Goal: Information Seeking & Learning: Check status

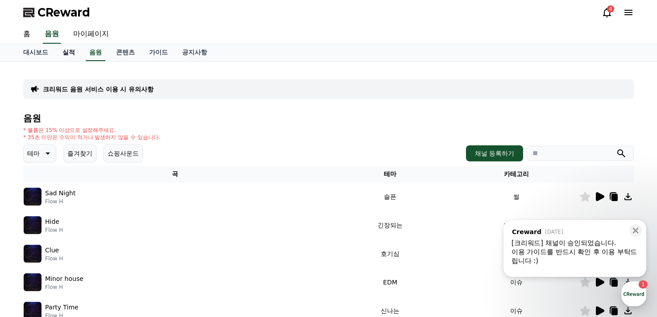
click at [58, 50] on link "실적" at bounding box center [68, 52] width 27 height 17
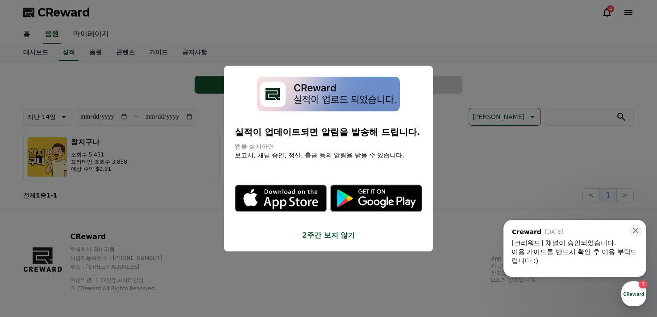
click at [324, 235] on button "2주간 보지 않기" at bounding box center [328, 235] width 187 height 11
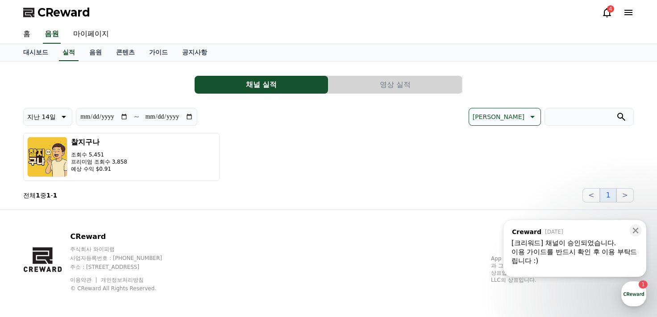
click at [177, 188] on section "전체 1 중 1 - 1 < 1 >" at bounding box center [328, 195] width 610 height 14
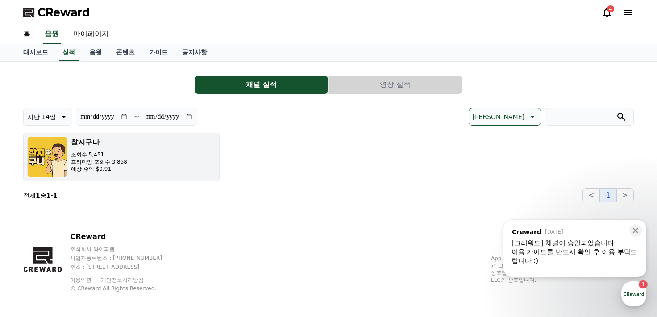
click at [161, 165] on button "찰지구나 조회수 5,451 프리미엄 조회수 3,858 예상 수익 $0.91" at bounding box center [121, 157] width 196 height 48
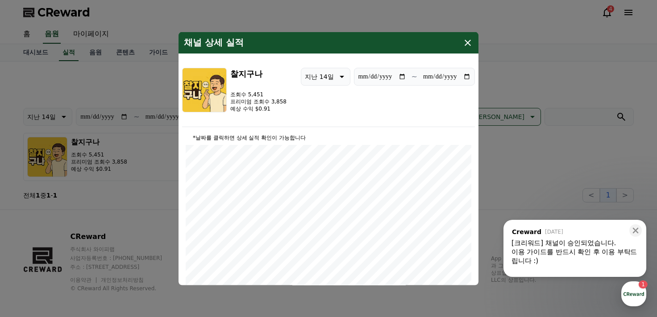
click at [467, 42] on icon "modal" at bounding box center [467, 42] width 11 height 11
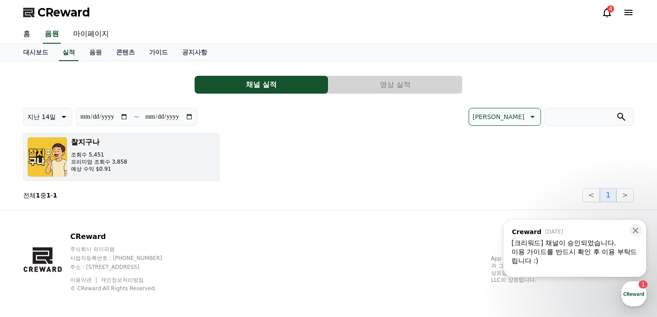
drag, startPoint x: 264, startPoint y: 182, endPoint x: 215, endPoint y: 151, distance: 56.9
click at [223, 179] on div "찰지구나 조회수 5,451 프리미엄 조회수 3,858 예상 수익 $0.91" at bounding box center [328, 157] width 610 height 48
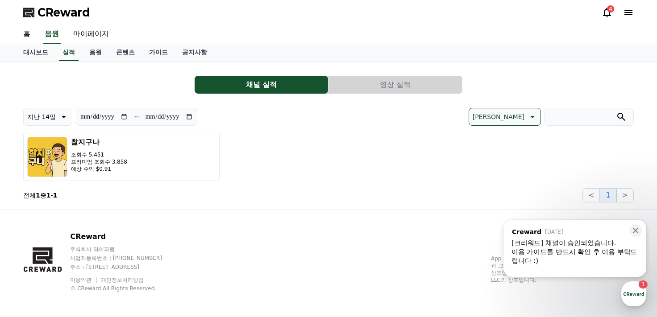
click at [611, 16] on icon at bounding box center [606, 12] width 11 height 11
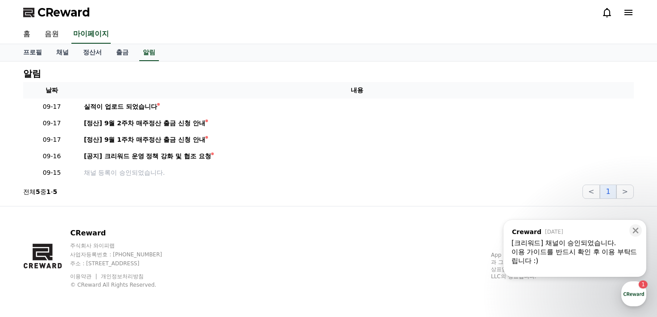
click at [611, 16] on icon at bounding box center [606, 12] width 11 height 11
